Goal: Find specific page/section: Find specific page/section

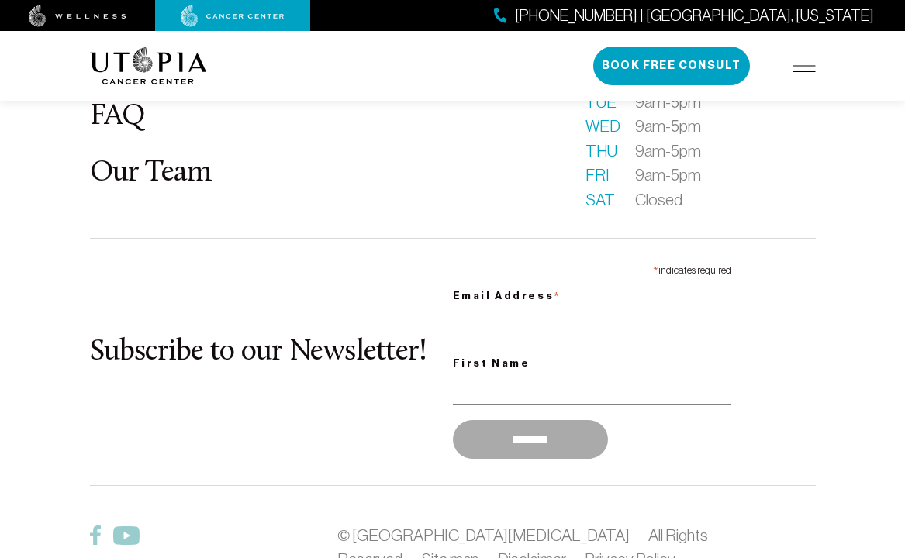
drag, startPoint x: 211, startPoint y: 435, endPoint x: 405, endPoint y: 443, distance: 194.7
click at [813, 67] on img at bounding box center [803, 66] width 23 height 12
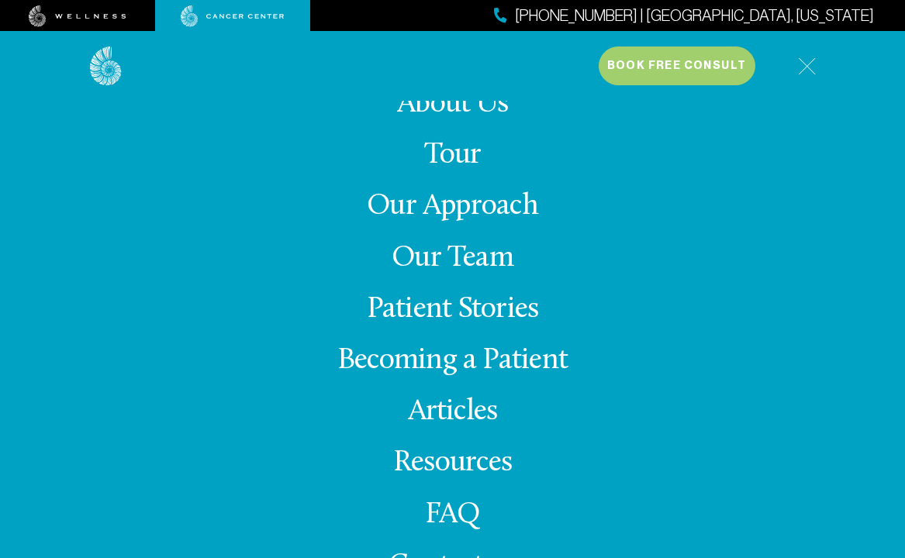
click at [420, 257] on link "Our Team" at bounding box center [452, 258] width 122 height 30
